Goal: Use online tool/utility: Utilize a website feature to perform a specific function

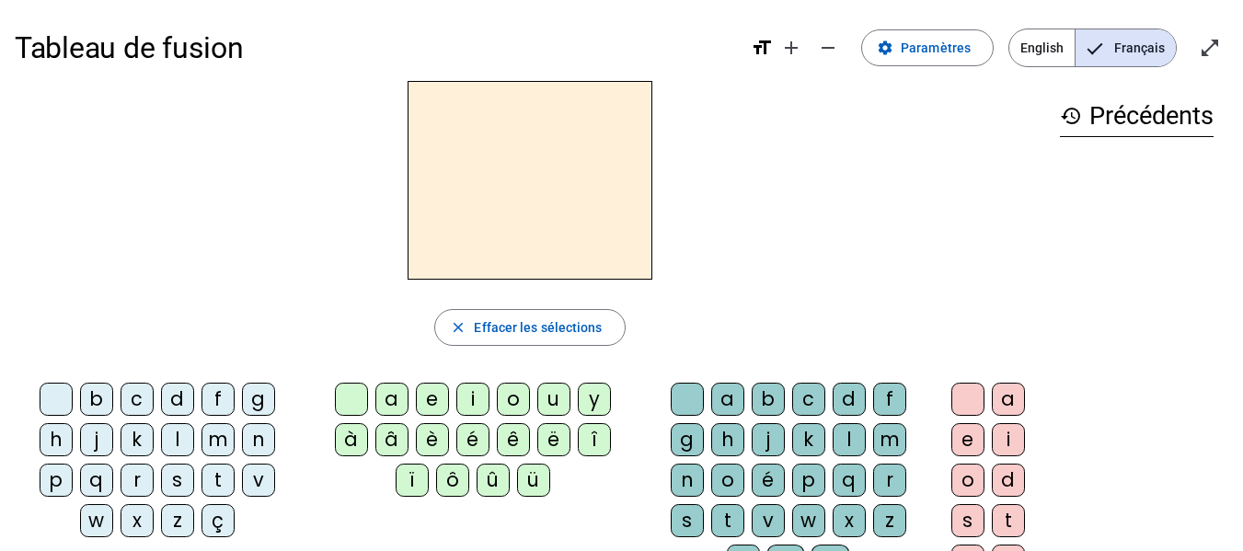
click at [177, 443] on div "l" at bounding box center [177, 439] width 33 height 33
click at [376, 411] on div "a" at bounding box center [391, 399] width 33 height 33
click at [426, 400] on div "e" at bounding box center [432, 399] width 33 height 33
click at [544, 399] on div "u" at bounding box center [553, 399] width 33 height 33
click at [224, 487] on div "t" at bounding box center [217, 480] width 33 height 33
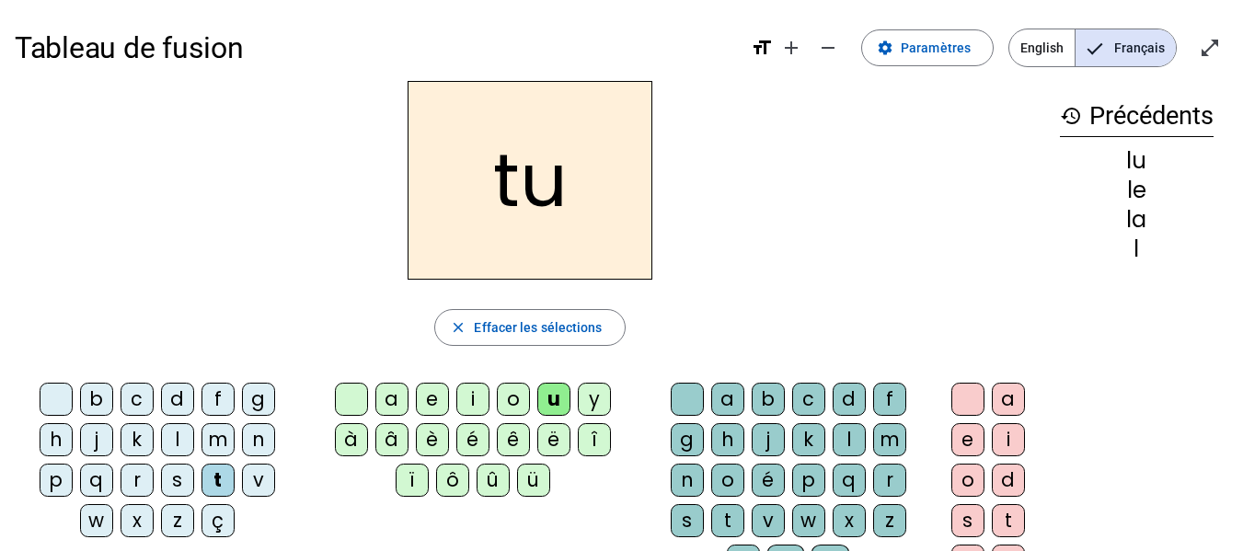
click at [425, 401] on div "e" at bounding box center [432, 399] width 33 height 33
click at [386, 399] on div "a" at bounding box center [391, 399] width 33 height 33
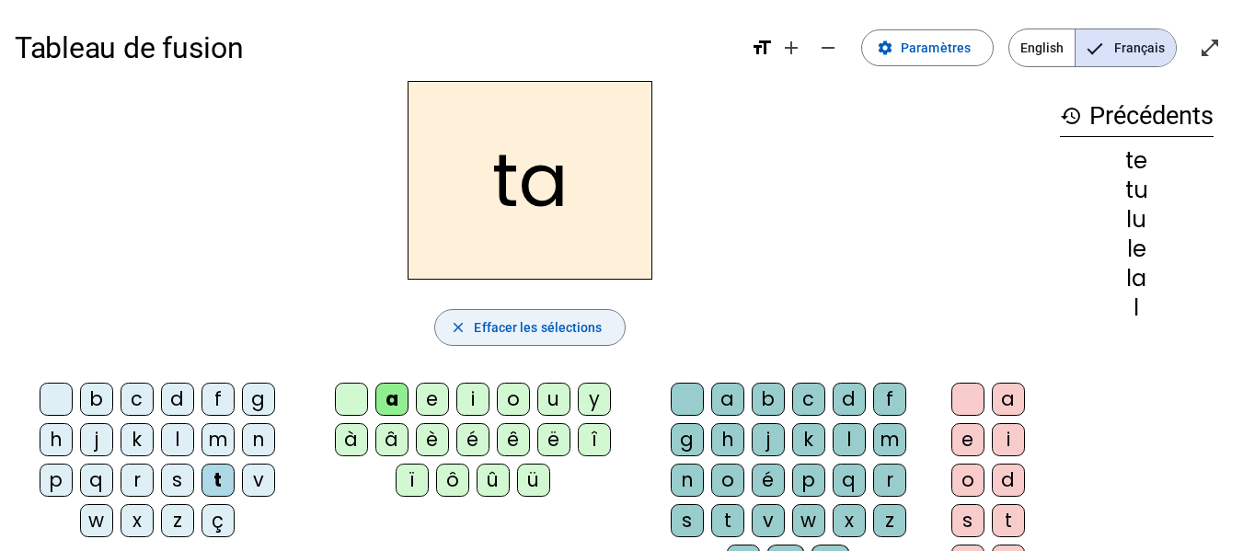
click at [480, 332] on span "Effacer les sélections" at bounding box center [538, 327] width 128 height 22
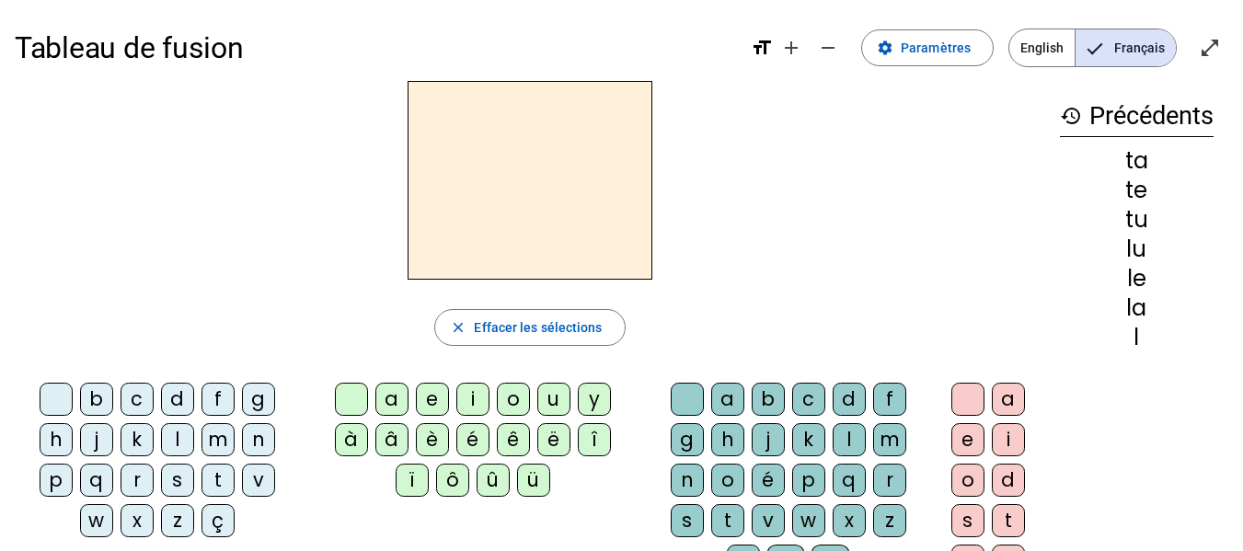
click at [171, 437] on div "l" at bounding box center [177, 439] width 33 height 33
click at [386, 395] on div "a" at bounding box center [391, 399] width 33 height 33
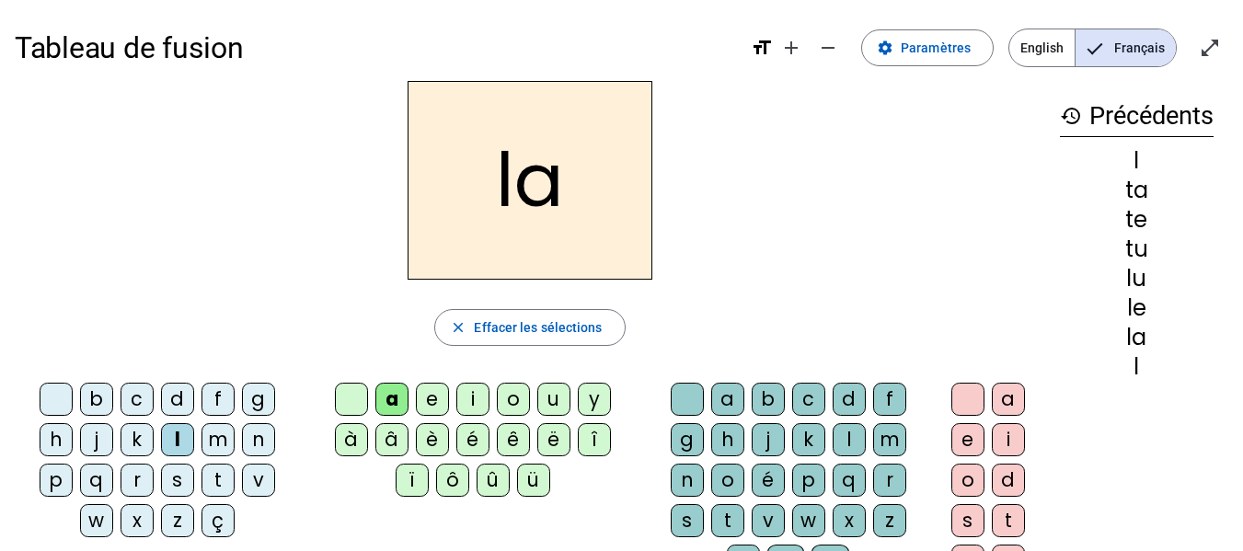
click at [425, 399] on div "e" at bounding box center [432, 399] width 33 height 33
click at [546, 398] on div "u" at bounding box center [553, 399] width 33 height 33
click at [213, 483] on div "t" at bounding box center [217, 480] width 33 height 33
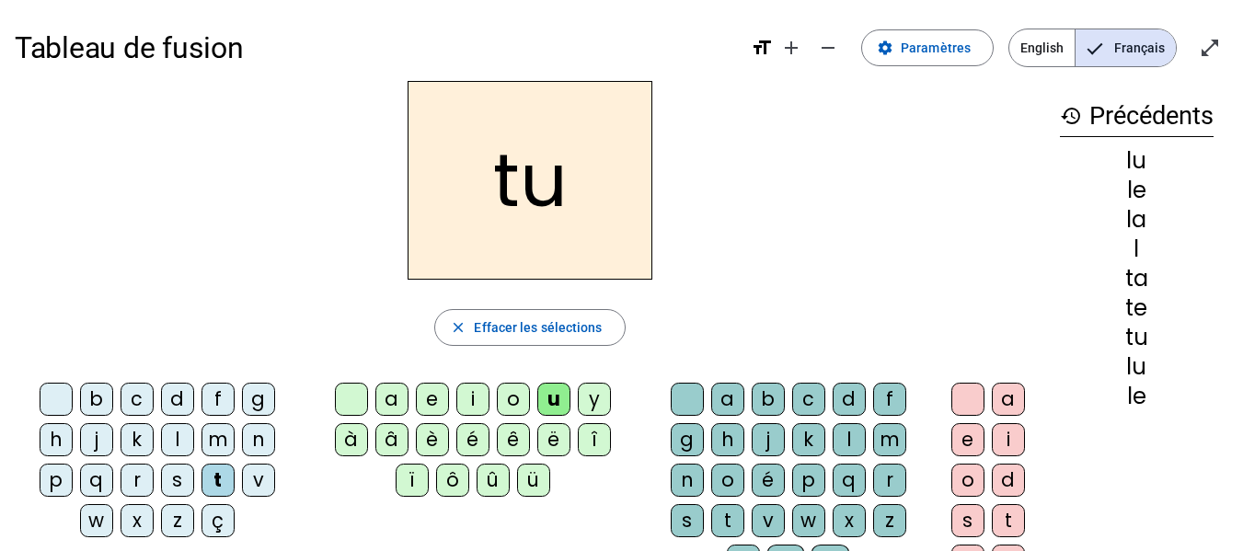
click at [430, 398] on div "e" at bounding box center [432, 399] width 33 height 33
click at [386, 393] on div "a" at bounding box center [391, 399] width 33 height 33
